Goal: Communication & Community: Answer question/provide support

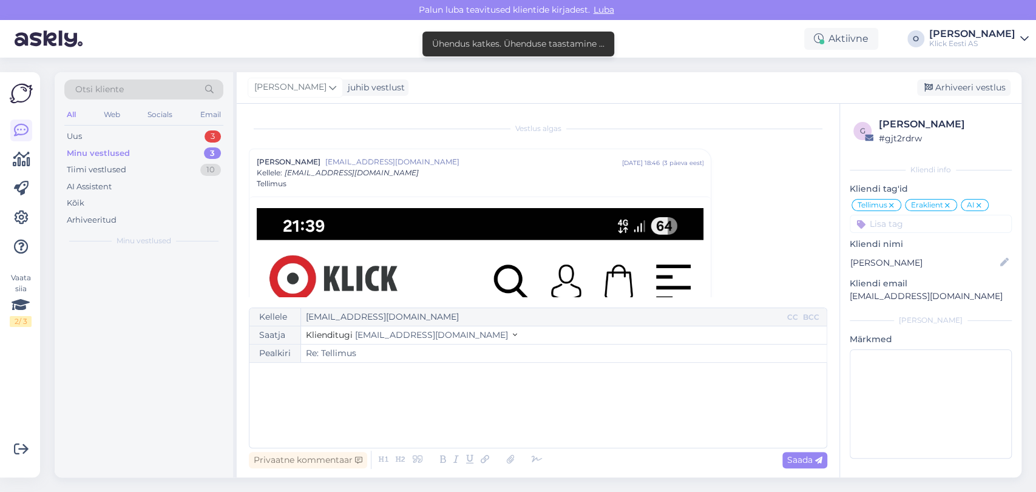
scroll to position [158, 0]
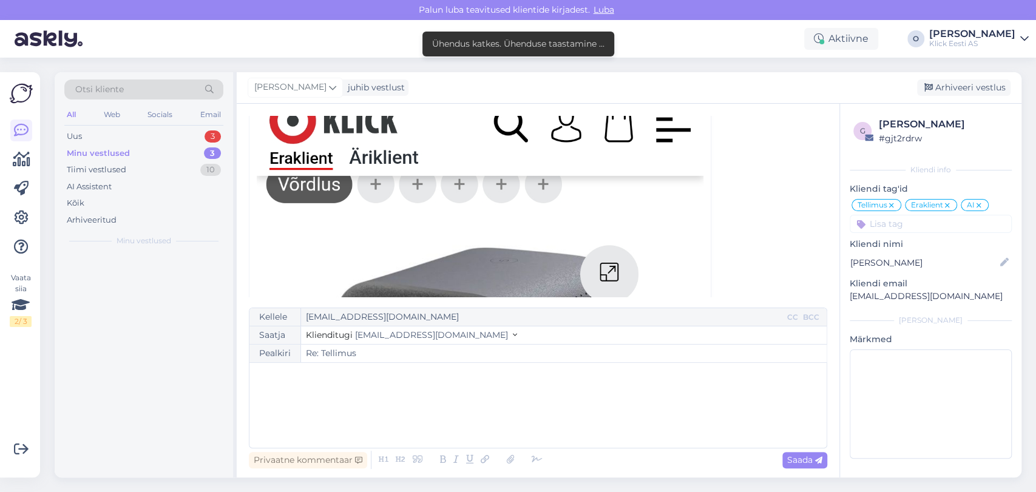
click at [130, 135] on div "Uus 3" at bounding box center [143, 136] width 159 height 17
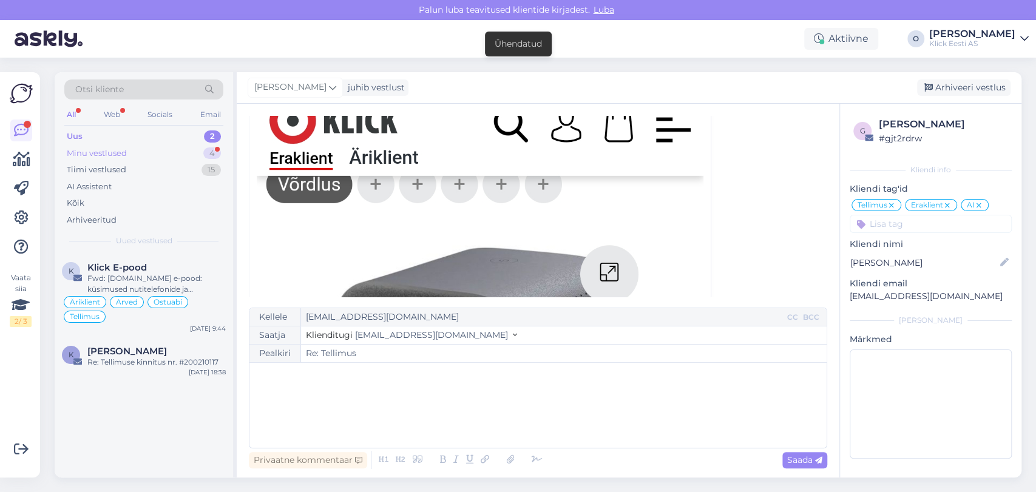
click at [128, 155] on div "Minu vestlused 4" at bounding box center [143, 153] width 159 height 17
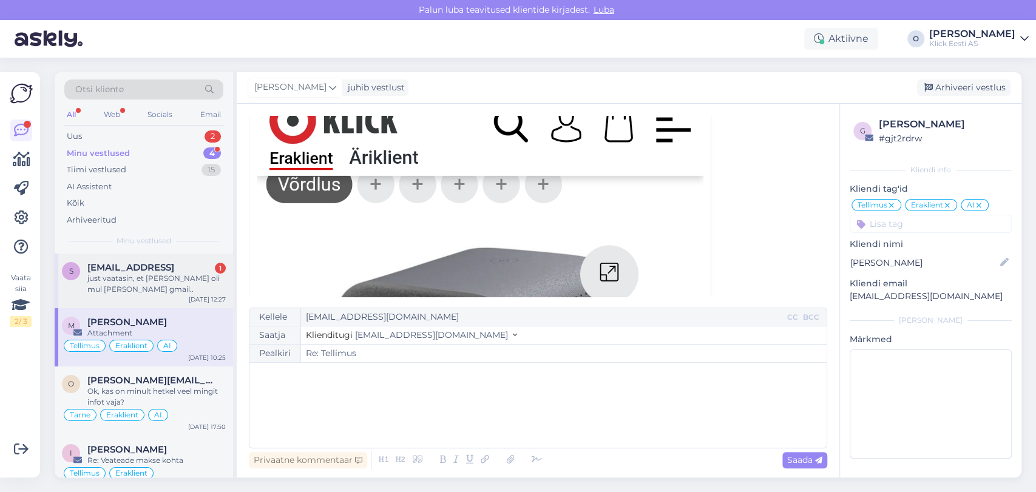
click at [134, 266] on span "[EMAIL_ADDRESS]" at bounding box center [130, 267] width 87 height 11
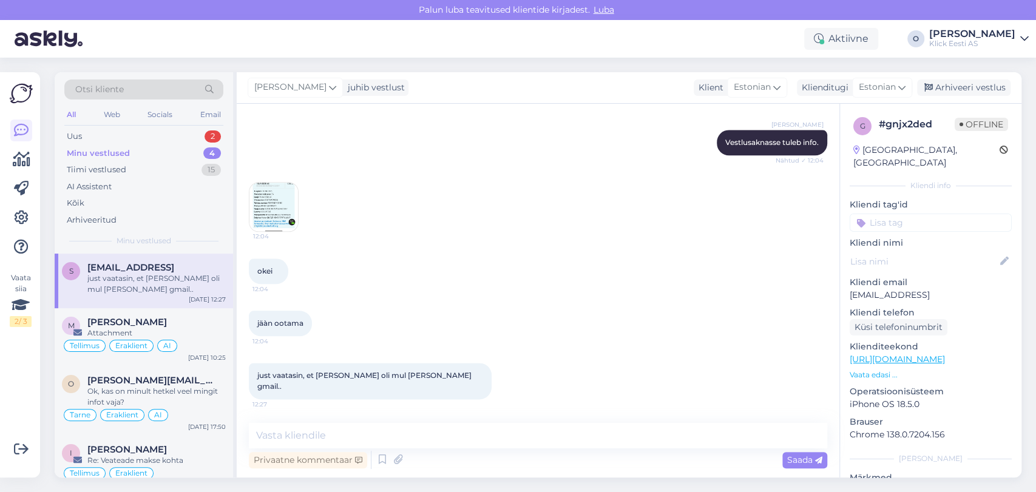
click at [281, 214] on img at bounding box center [273, 207] width 49 height 49
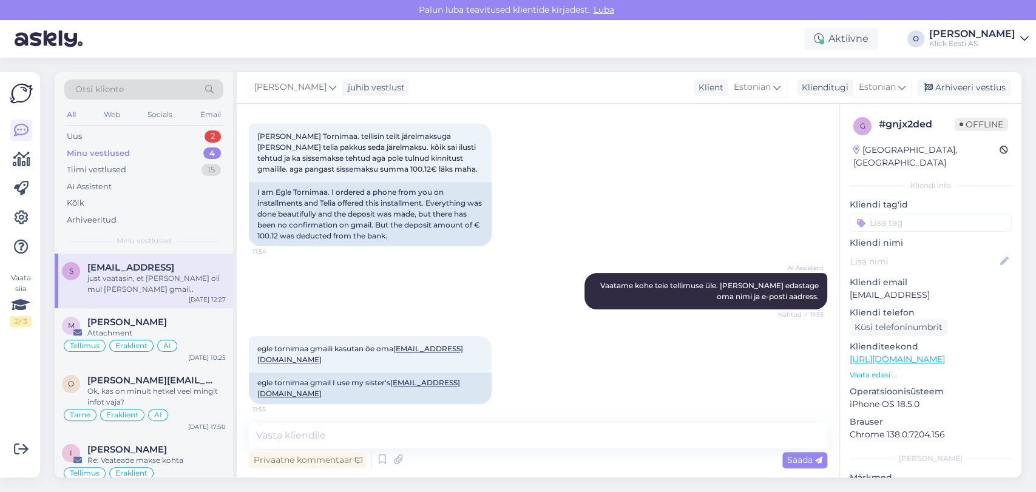
scroll to position [137, 0]
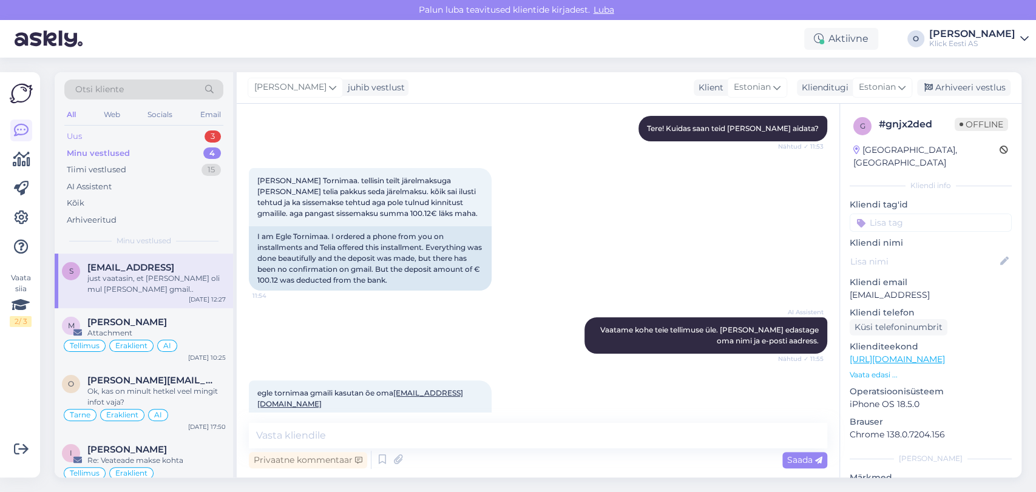
click at [183, 135] on div "Uus 3" at bounding box center [143, 136] width 159 height 17
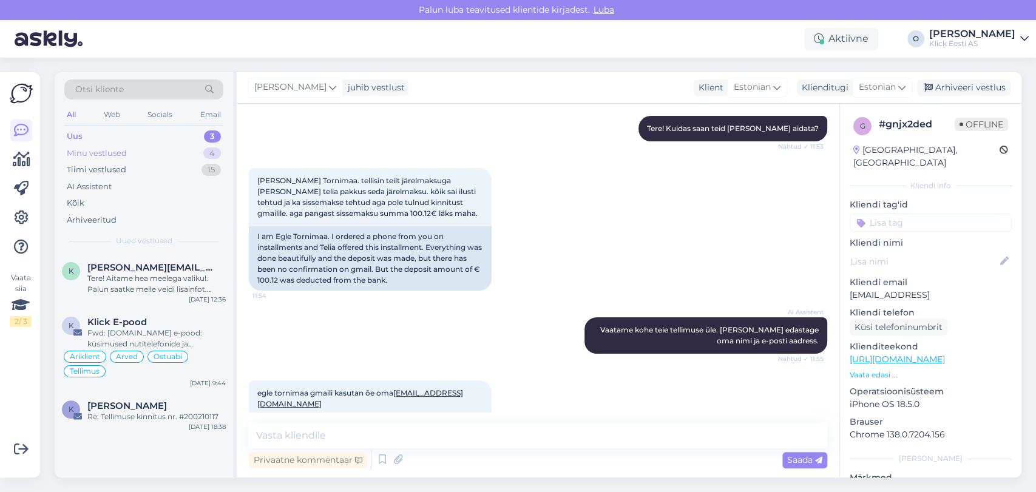
click at [141, 154] on div "Minu vestlused 4" at bounding box center [143, 153] width 159 height 17
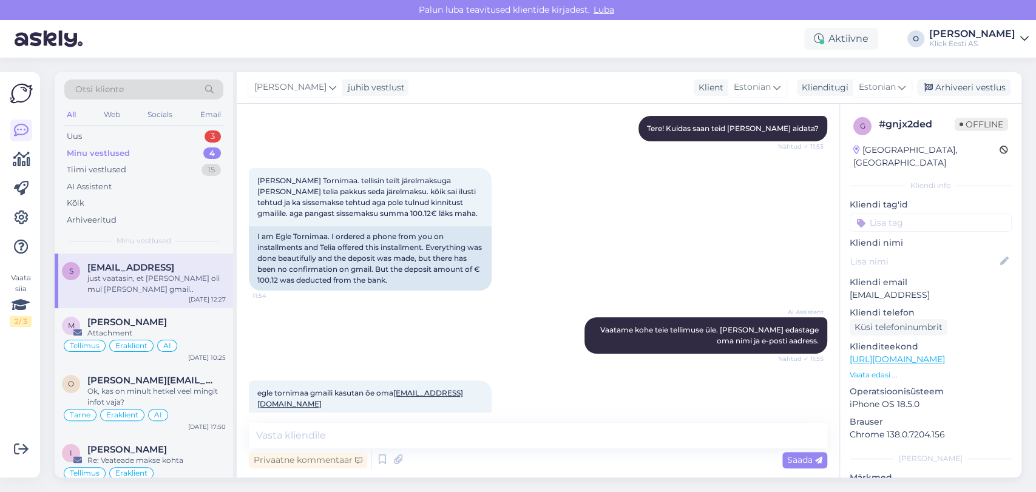
click at [133, 154] on div "Minu vestlused 4" at bounding box center [143, 153] width 159 height 17
click at [147, 277] on div "just vaatasin, et [PERSON_NAME] oli mul [PERSON_NAME] gmail.." at bounding box center [156, 284] width 138 height 22
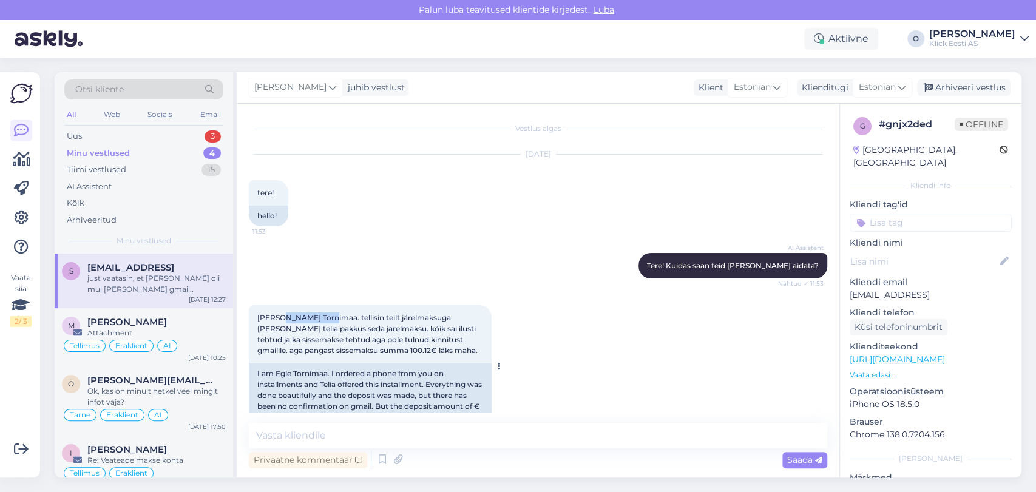
drag, startPoint x: 326, startPoint y: 321, endPoint x: 279, endPoint y: 319, distance: 47.4
click at [279, 319] on span "[PERSON_NAME] Tornimaa. tellisin teilt järelmaksuga [PERSON_NAME] telia pakkus …" at bounding box center [367, 334] width 220 height 42
copy span "gle Tornimaa"
click at [413, 436] on textarea at bounding box center [538, 435] width 578 height 25
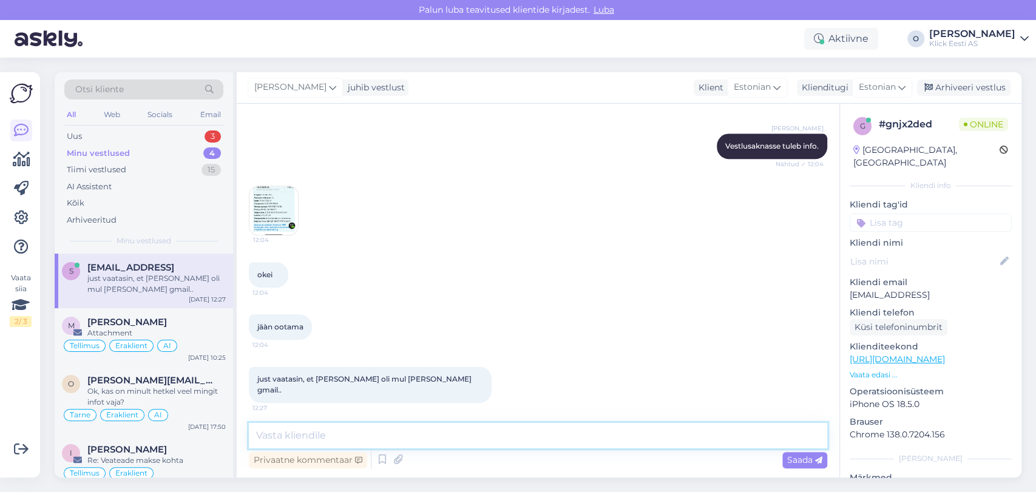
scroll to position [944, 0]
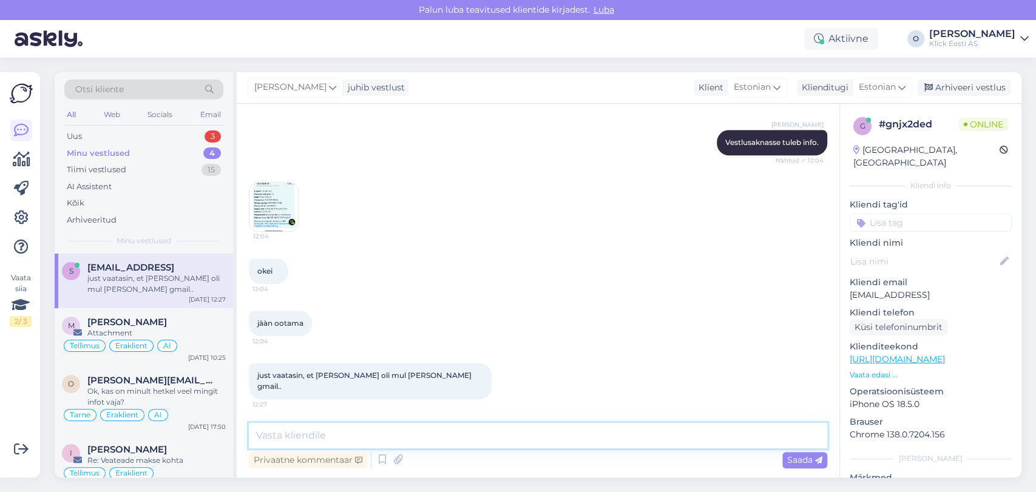
click at [388, 441] on textarea at bounding box center [538, 435] width 578 height 25
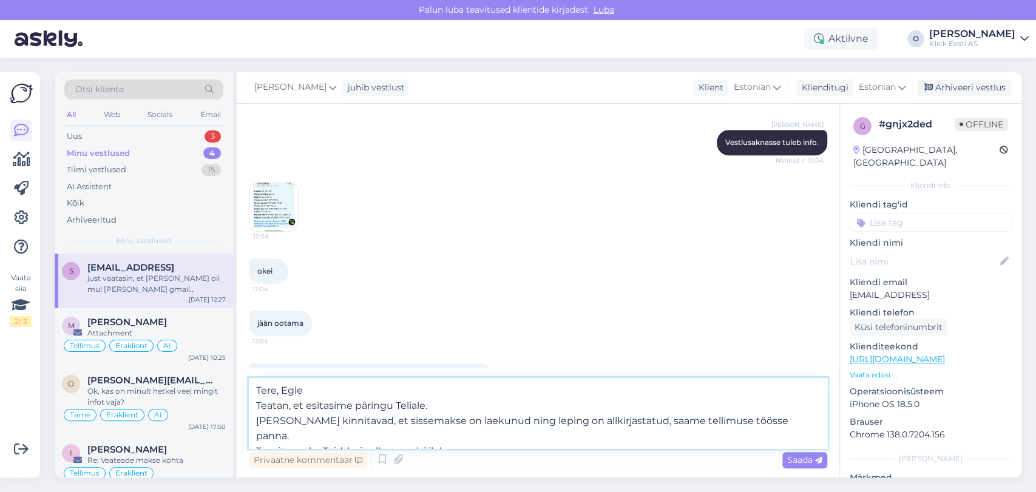
type textarea "Tere, Egle Teatan, et esitasime päringu Teliale. [PERSON_NAME] kinnitavad, et s…"
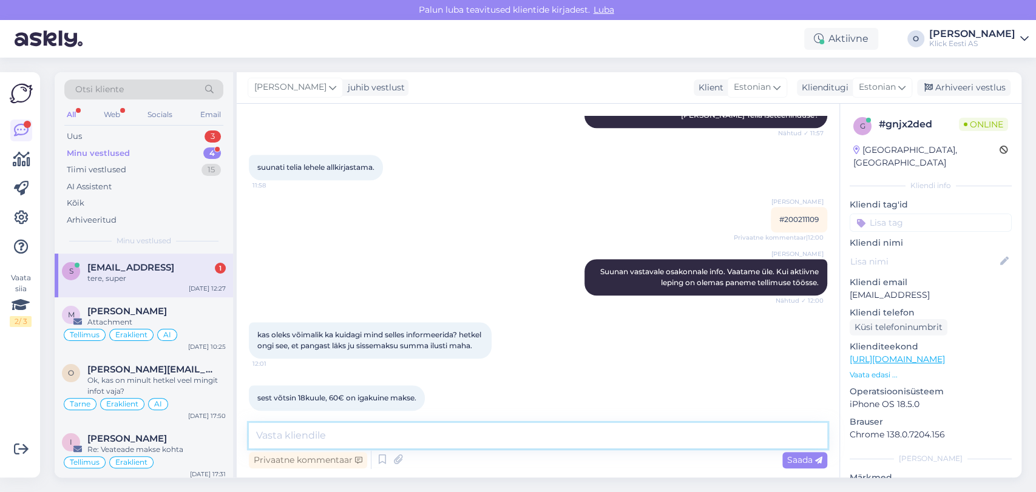
scroll to position [1093, 0]
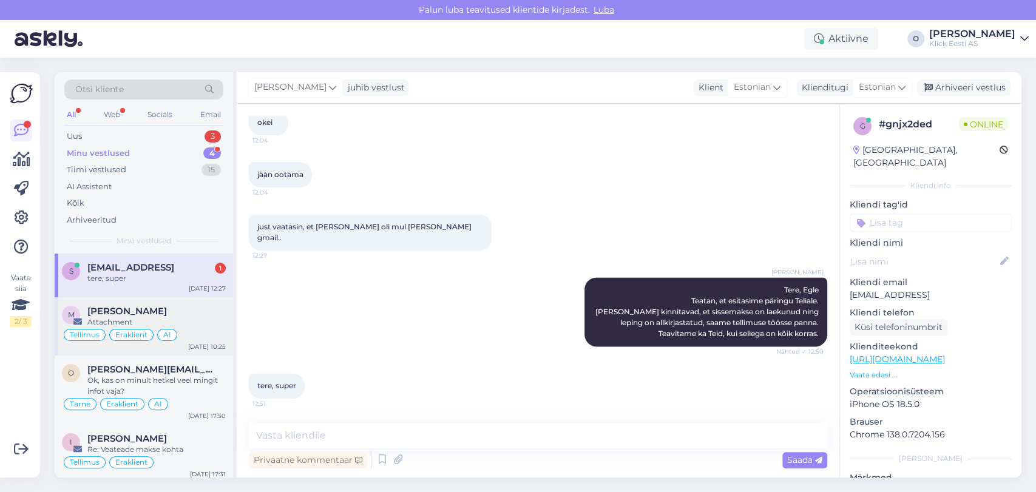
click at [143, 317] on div "Attachment" at bounding box center [156, 322] width 138 height 11
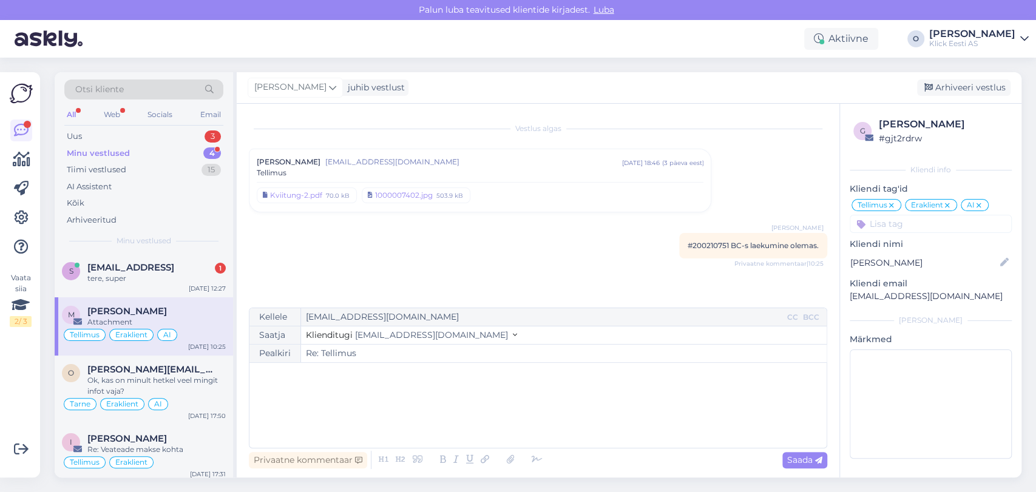
click at [719, 240] on div "[PERSON_NAME] #200210751 BC-s laekumine olemas. Privaatne kommentaar | 10:25" at bounding box center [753, 245] width 148 height 25
copy span "200210751"
click at [166, 259] on div "s [EMAIL_ADDRESS] 1 tere, super [DATE] 12:27" at bounding box center [144, 276] width 178 height 44
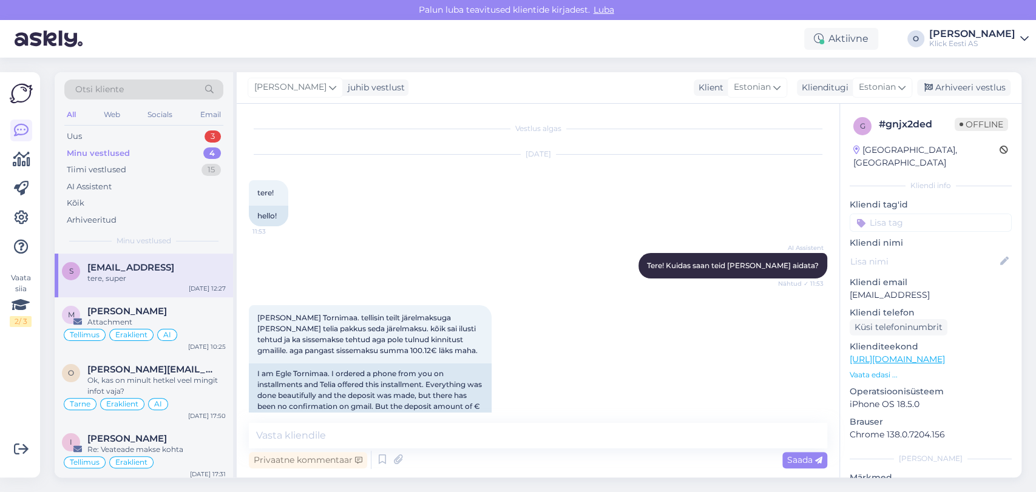
scroll to position [1093, 0]
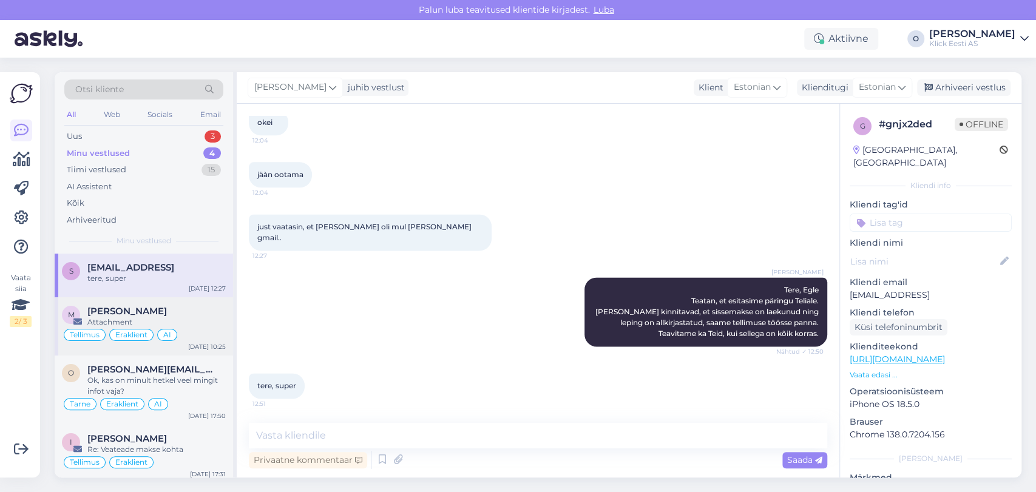
drag, startPoint x: 150, startPoint y: 326, endPoint x: 161, endPoint y: 315, distance: 15.5
click at [161, 315] on div "[PERSON_NAME] Attachment" at bounding box center [156, 317] width 138 height 22
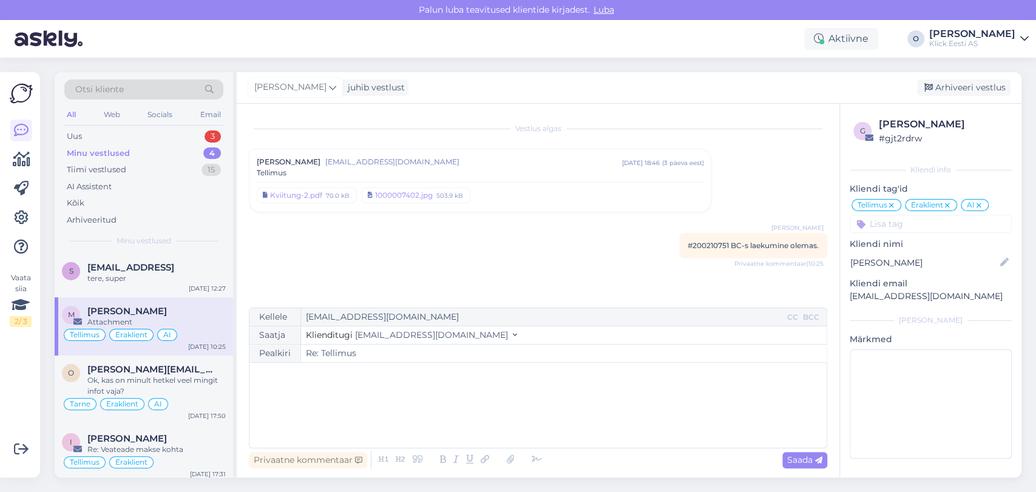
scroll to position [0, 0]
click at [161, 315] on span "[PERSON_NAME]" at bounding box center [127, 311] width 80 height 11
click at [652, 169] on div "Tellimus" at bounding box center [480, 173] width 447 height 11
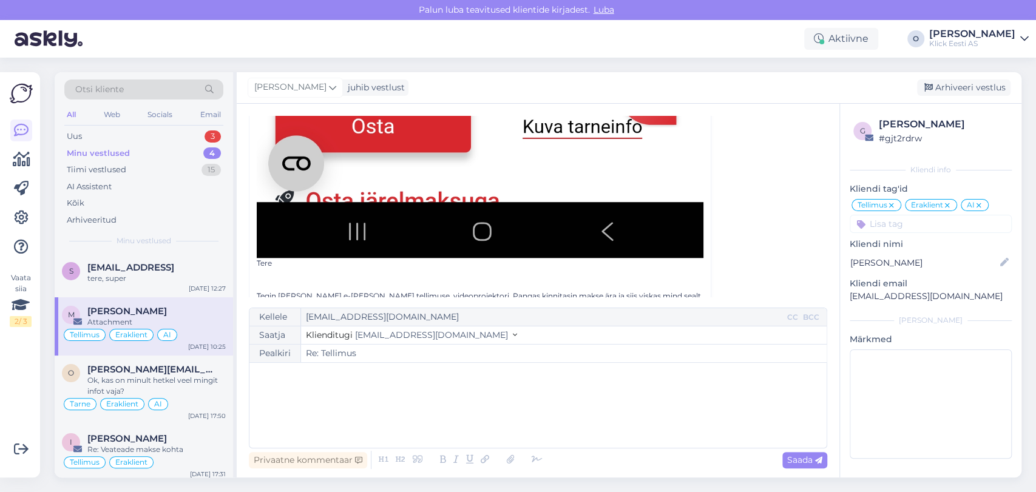
scroll to position [1053, 0]
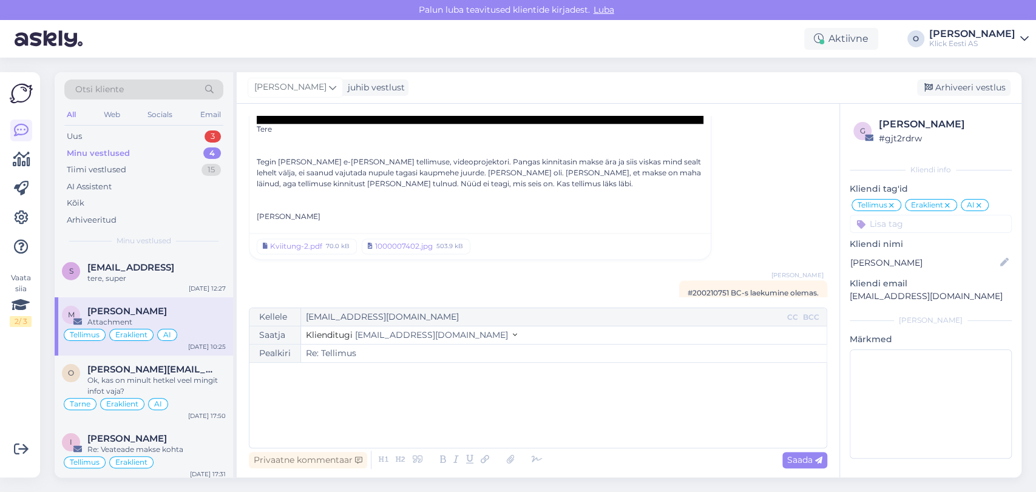
click at [452, 416] on div "﻿" at bounding box center [538, 405] width 565 height 73
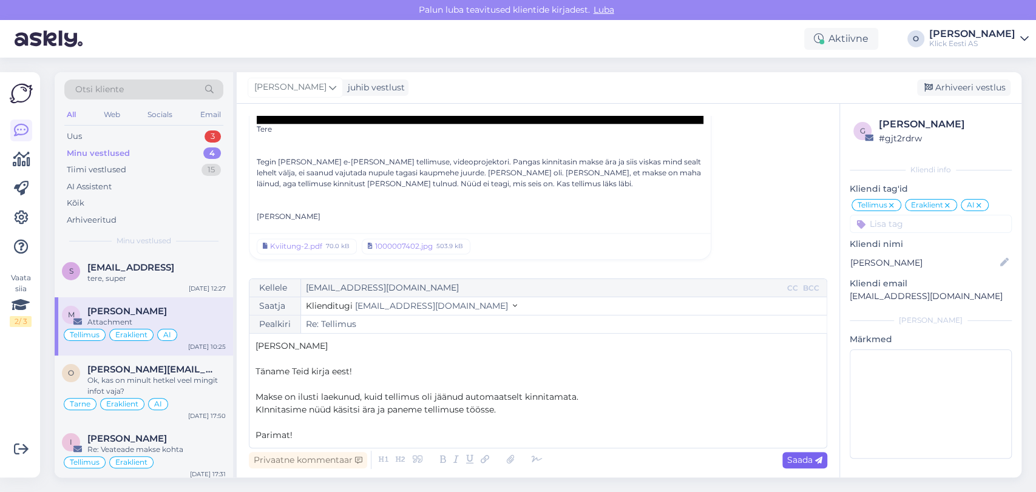
click at [794, 453] on div "Saada" at bounding box center [804, 460] width 45 height 16
type input "Re: Re: Tellimus"
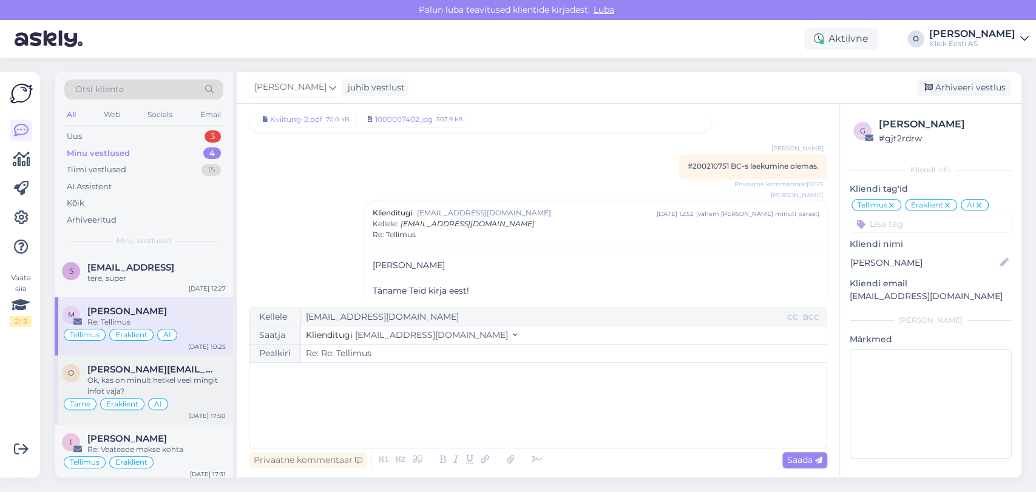
click at [147, 377] on div "Ok, kas on minult hetkel veel mingit infot vaja?" at bounding box center [156, 386] width 138 height 22
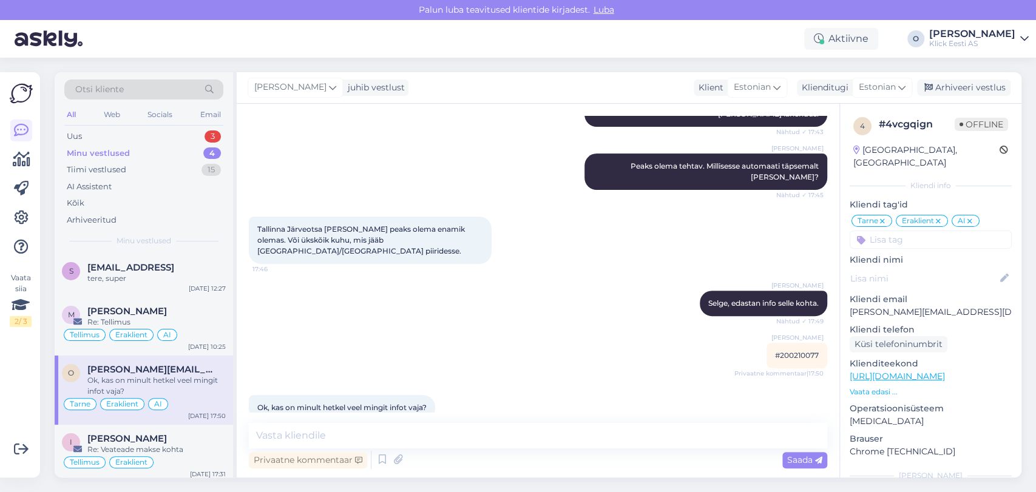
click at [787, 351] on span "#200210077" at bounding box center [797, 355] width 44 height 9
copy div "200210077 Privaatne kommentaar | 17:50"
click at [147, 435] on div "[PERSON_NAME]" at bounding box center [156, 438] width 138 height 11
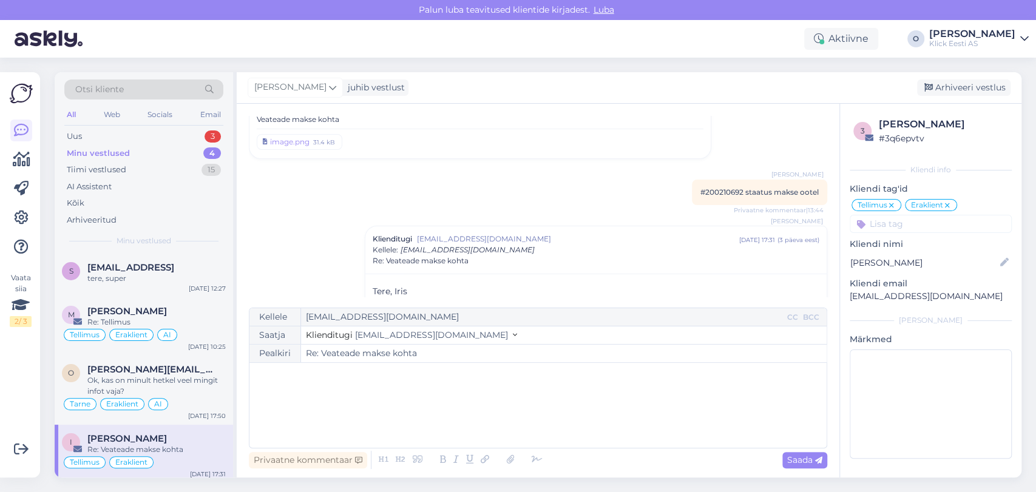
scroll to position [44, 0]
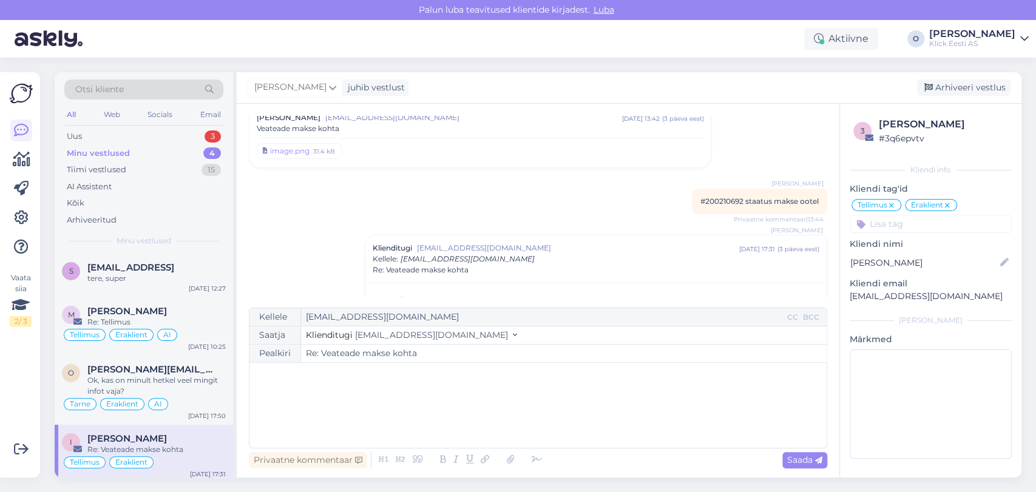
click at [710, 202] on span "#200210692 staatus makse ootel" at bounding box center [759, 201] width 118 height 9
copy span "200210692"
click at [141, 129] on div "Uus 3" at bounding box center [143, 136] width 159 height 17
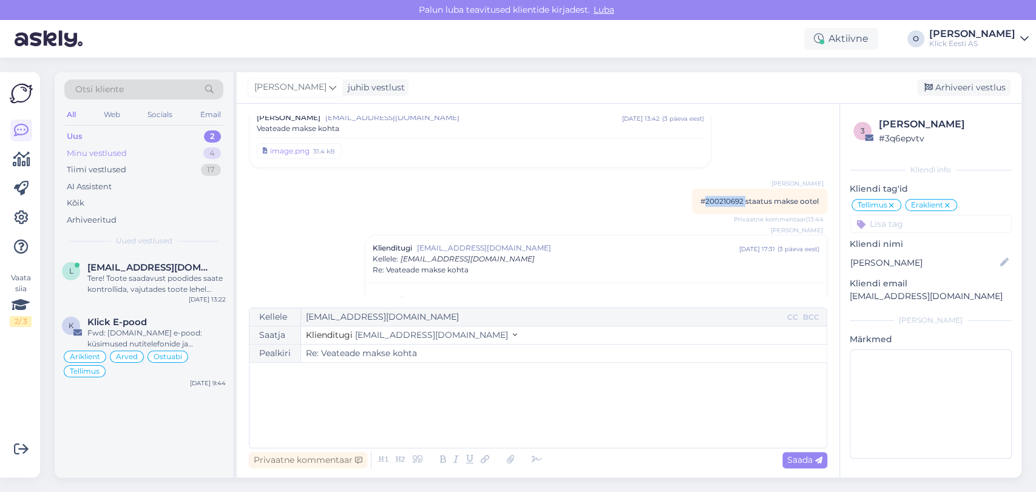
click at [128, 155] on div "Minu vestlused 4" at bounding box center [143, 153] width 159 height 17
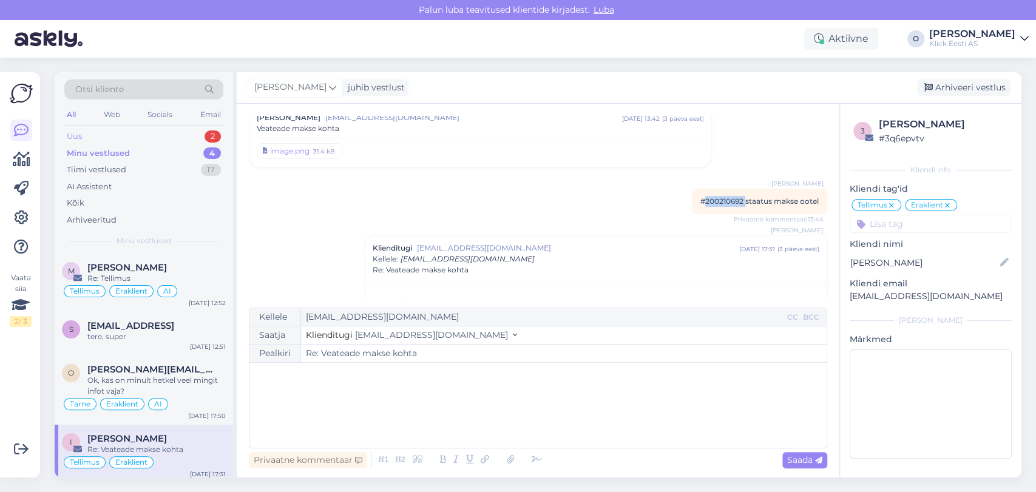
click at [131, 128] on div "Uus 2" at bounding box center [143, 136] width 159 height 17
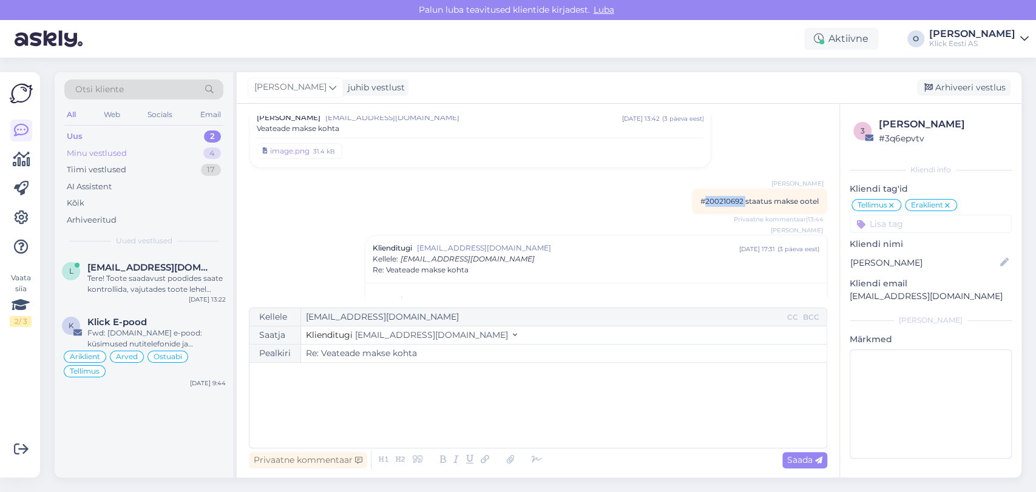
click at [113, 155] on div "Minu vestlused" at bounding box center [97, 153] width 60 height 12
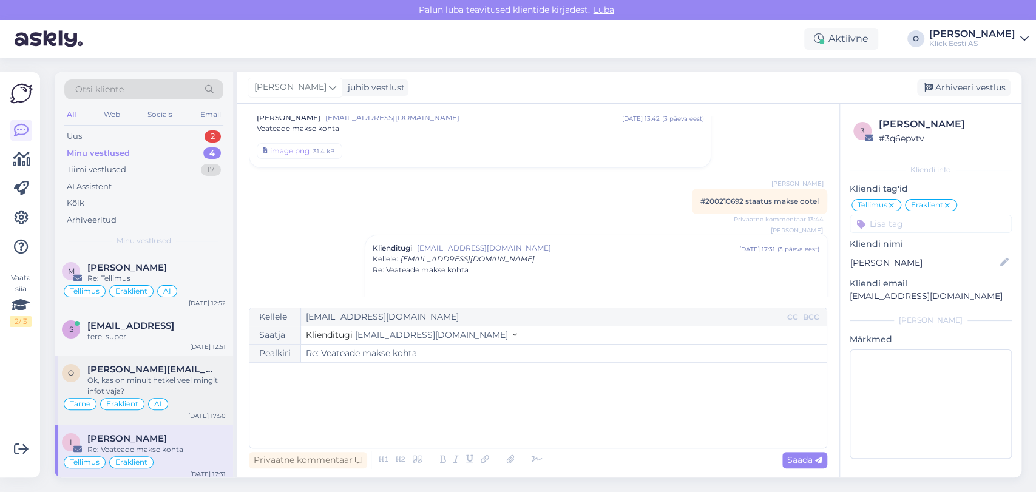
click at [120, 371] on span "[PERSON_NAME][EMAIL_ADDRESS][DOMAIN_NAME]" at bounding box center [150, 369] width 126 height 11
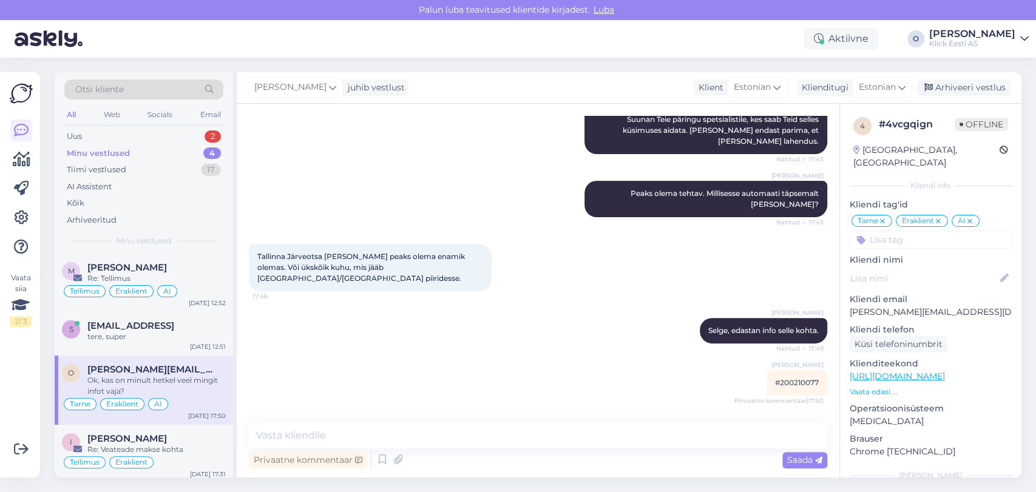
scroll to position [228, 0]
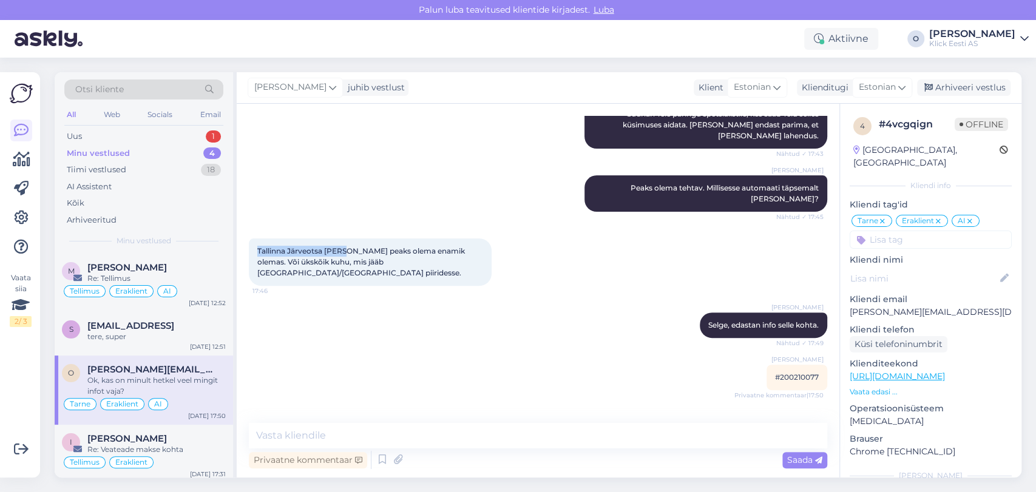
drag, startPoint x: 345, startPoint y: 242, endPoint x: 257, endPoint y: 239, distance: 88.6
click at [257, 239] on div "Tallinna Järveotsa [PERSON_NAME] peaks olema enamik olemas. Või ükskõik kuhu, m…" at bounding box center [370, 262] width 243 height 47
copy span "Tallinna Järveotsa Gross"
